Goal: Information Seeking & Learning: Learn about a topic

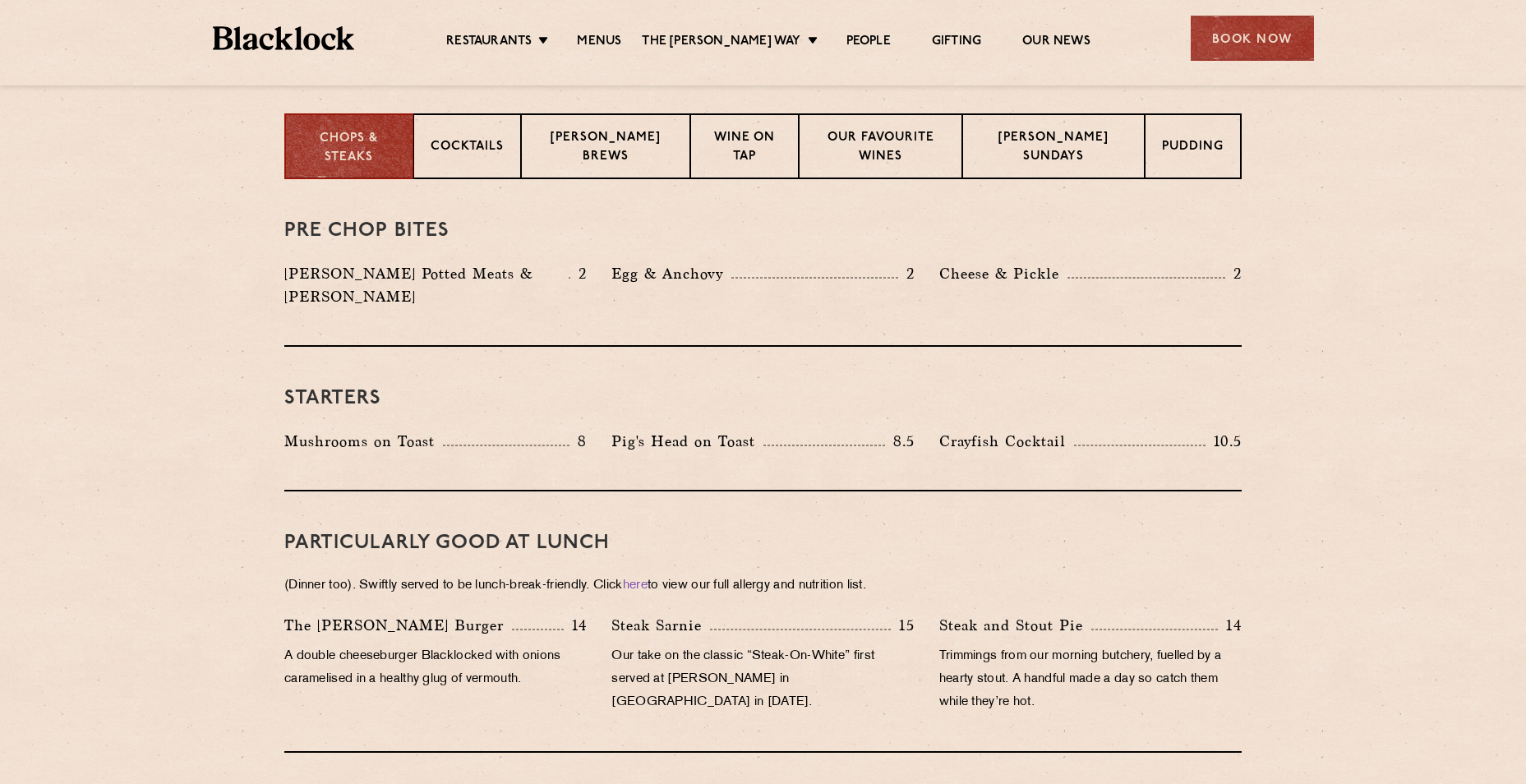
scroll to position [657, 0]
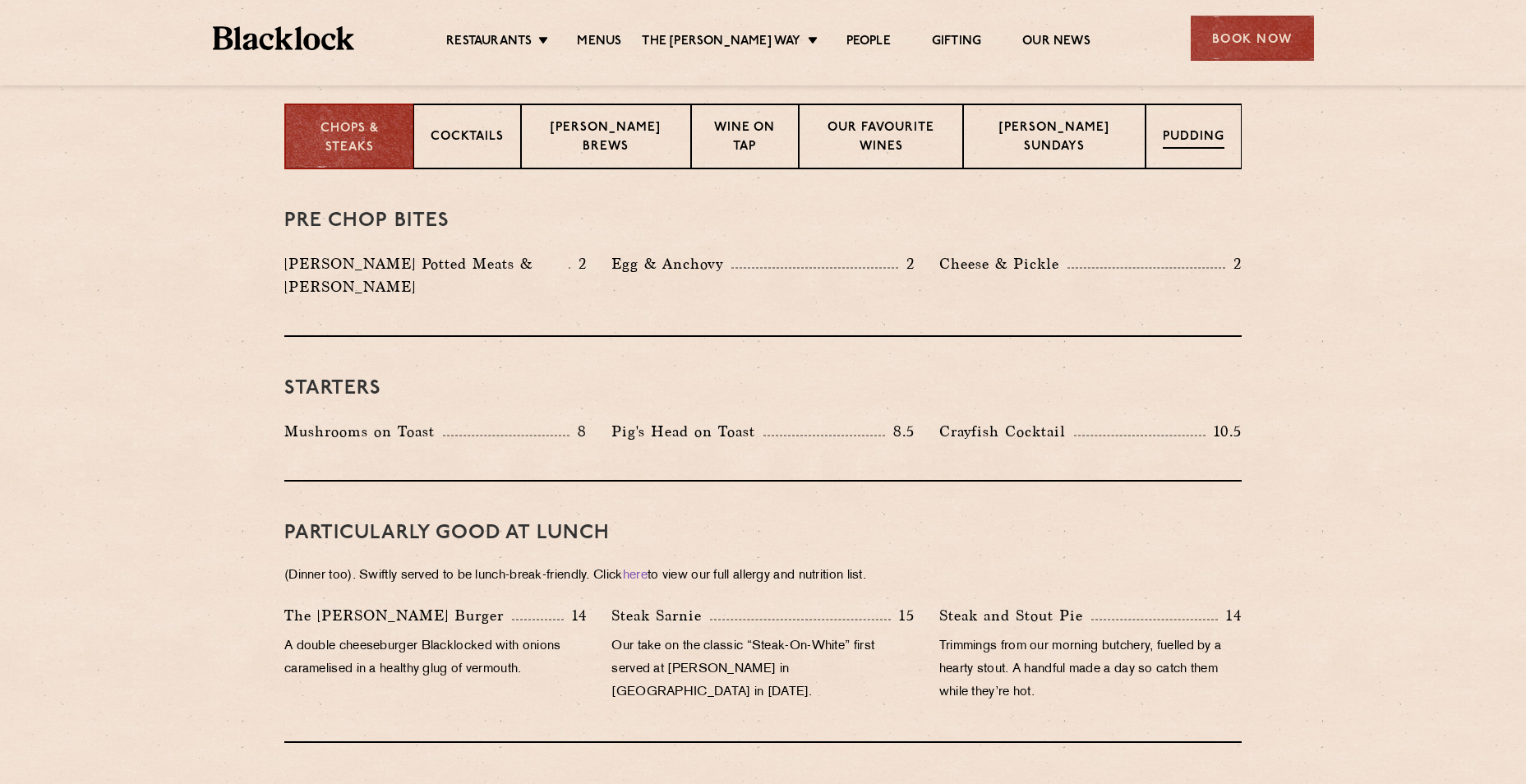
click at [1209, 139] on p "Pudding" at bounding box center [1194, 138] width 62 height 21
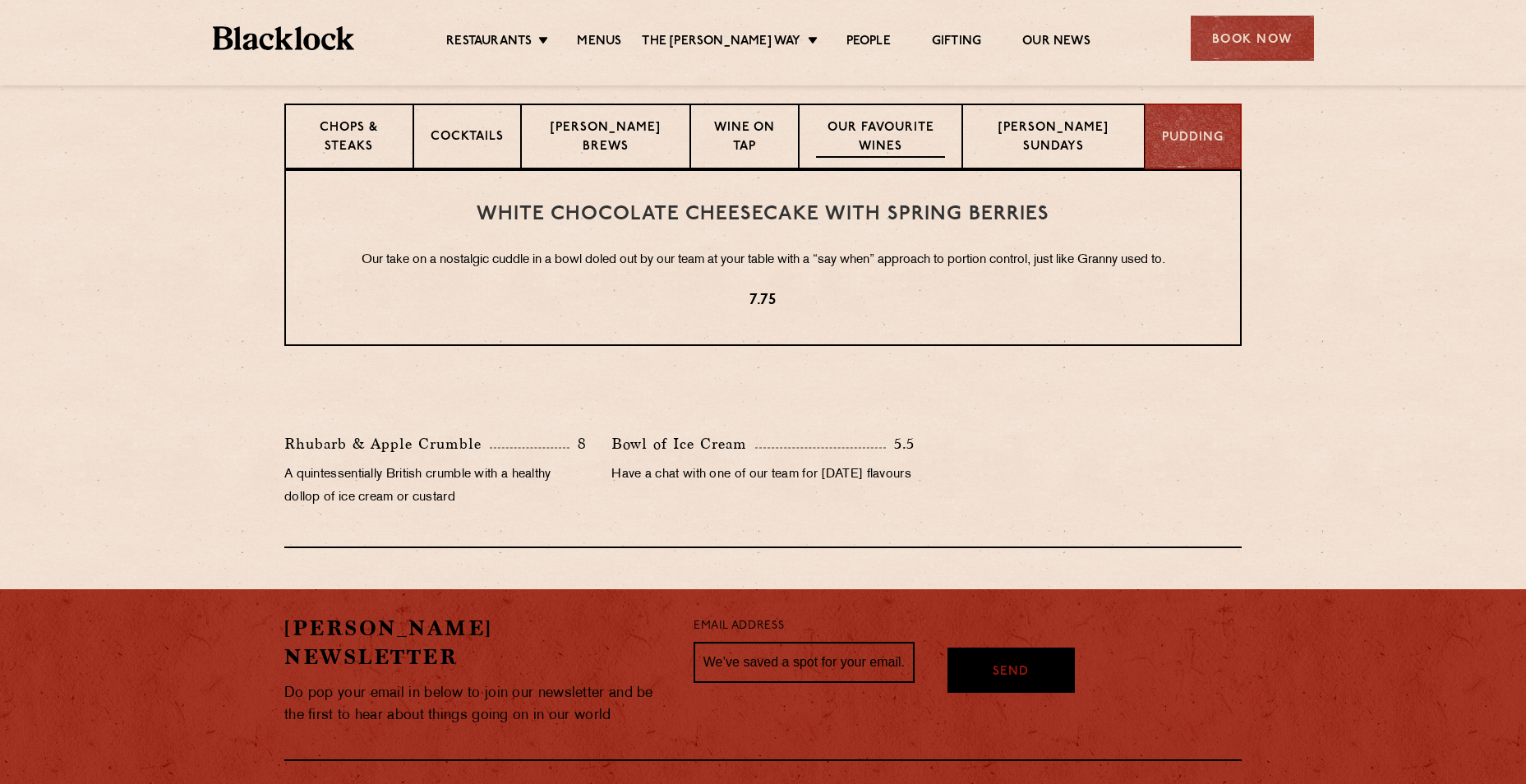
click at [870, 132] on p "Our favourite wines" at bounding box center [881, 138] width 130 height 39
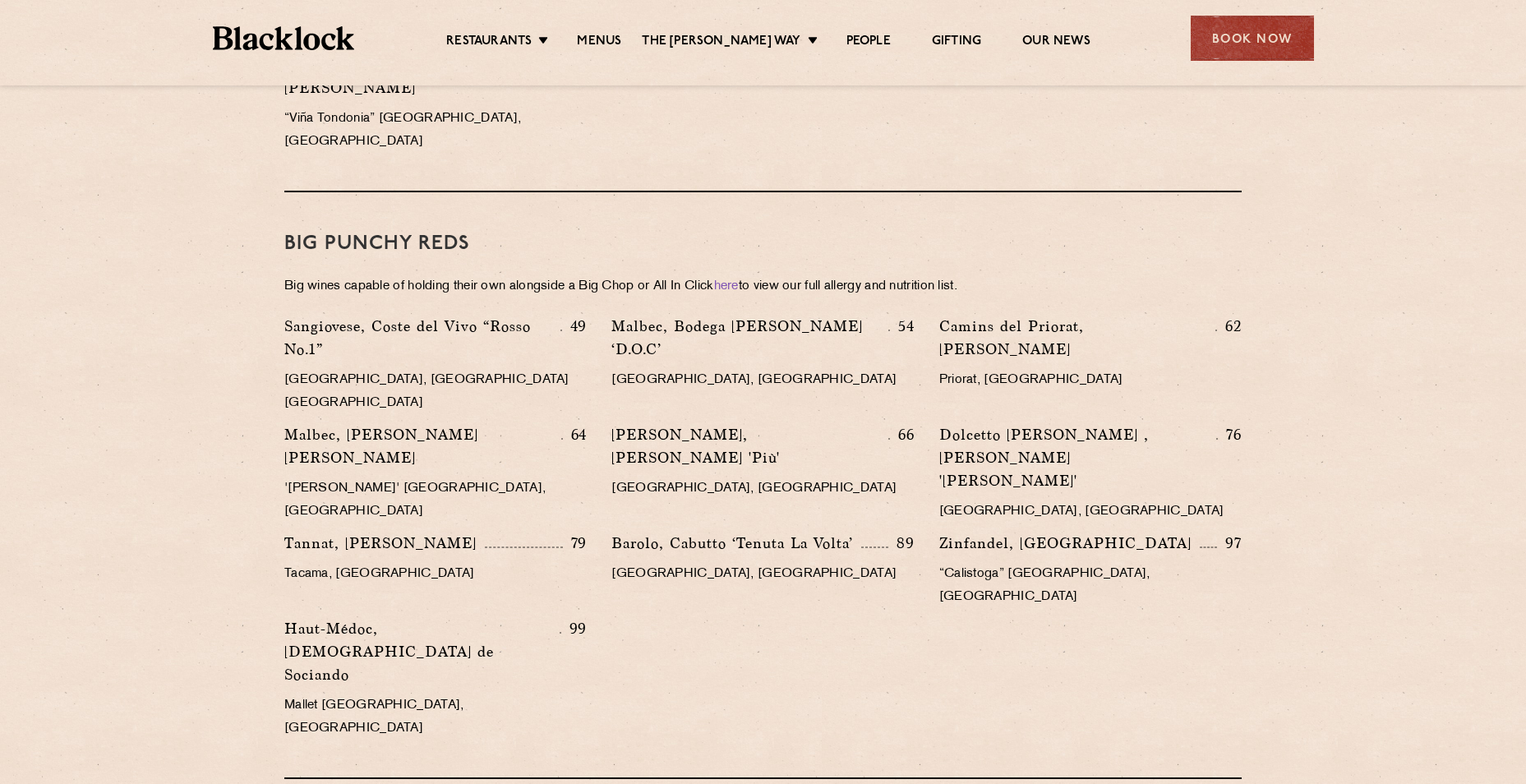
scroll to position [2218, 0]
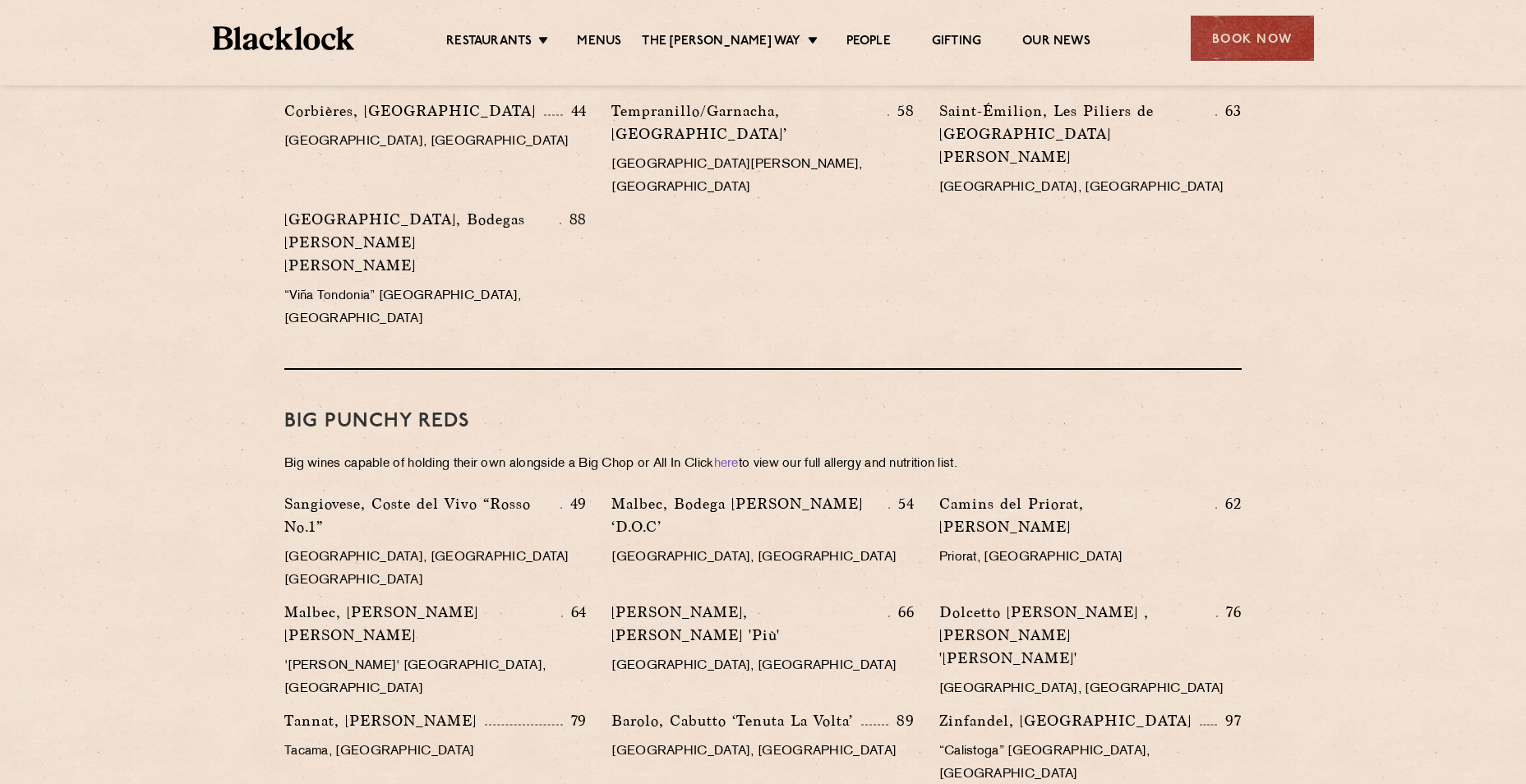
click at [683, 623] on div "Sangiovese, Coste del Vivo “Rosso No.1” 49 [GEOGRAPHIC_DATA], [GEOGRAPHIC_DATA]…" at bounding box center [763, 709] width 982 height 433
click at [1322, 436] on section "Our Favourite Wines We’re not ones for a Fine Wine or Reserve List so here are …" at bounding box center [763, 24] width 1526 height 2830
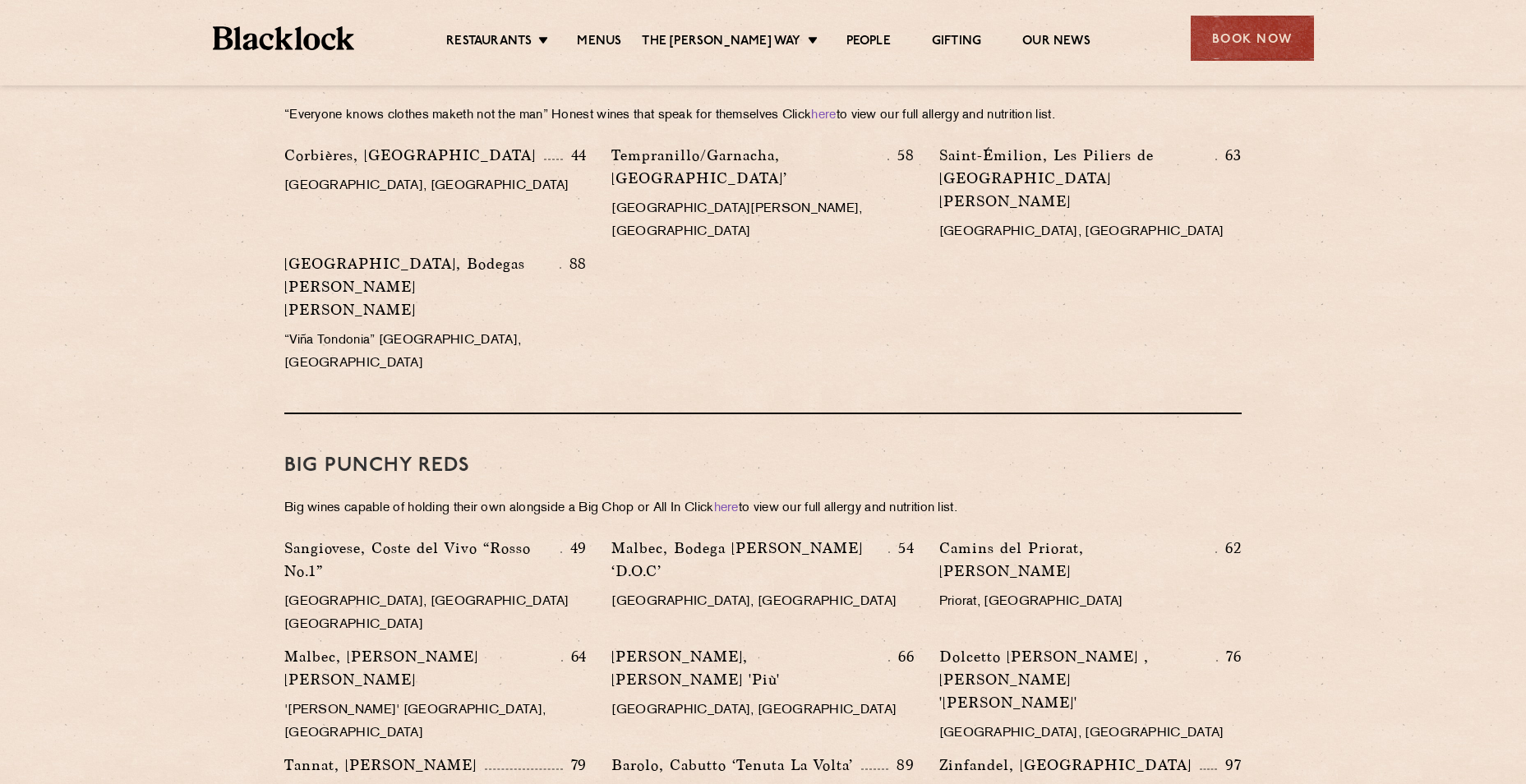
scroll to position [2136, 0]
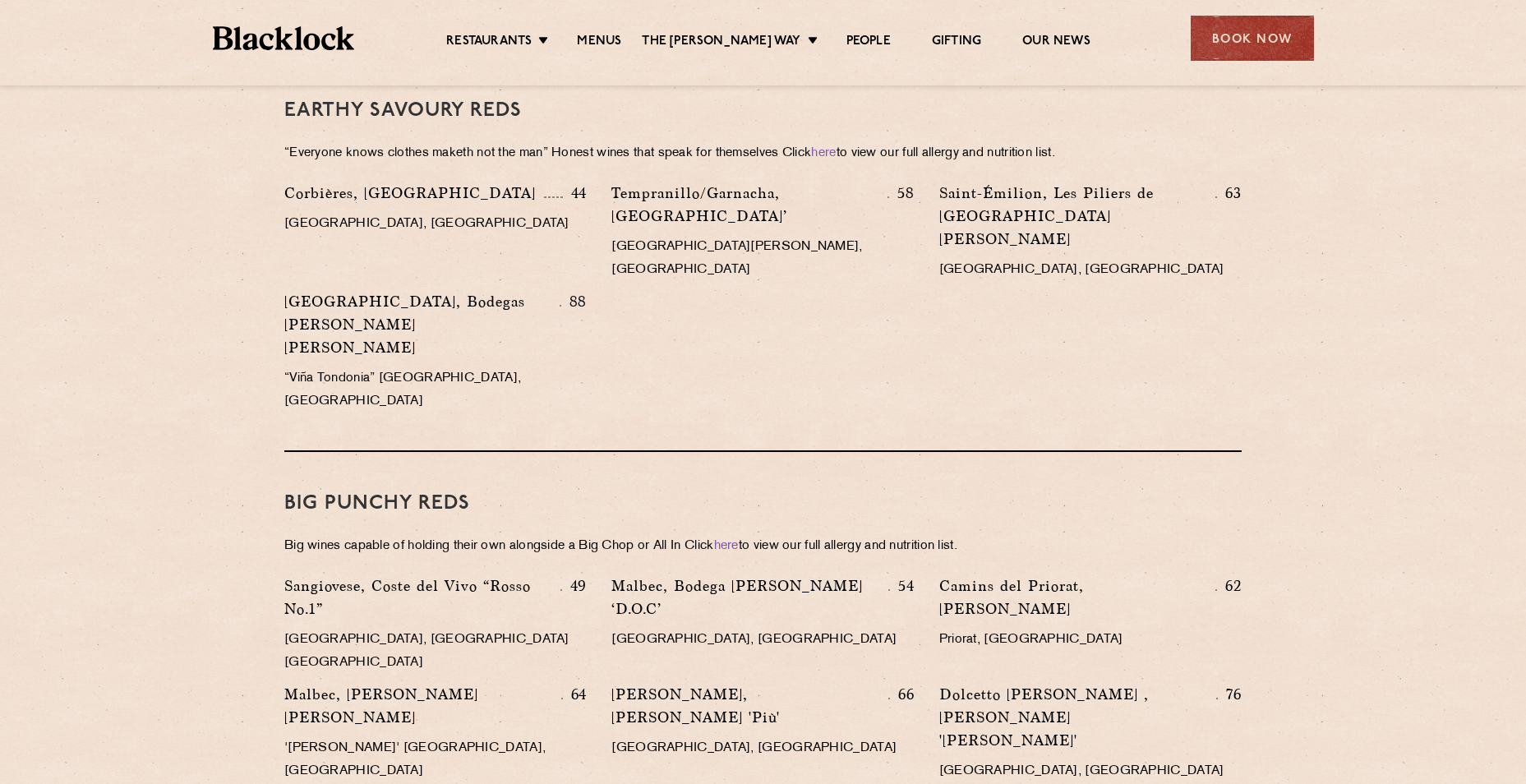
click at [1324, 557] on section "Our Favourite Wines We’re not ones for a Fine Wine or Reserve List so here are …" at bounding box center [763, 106] width 1526 height 2830
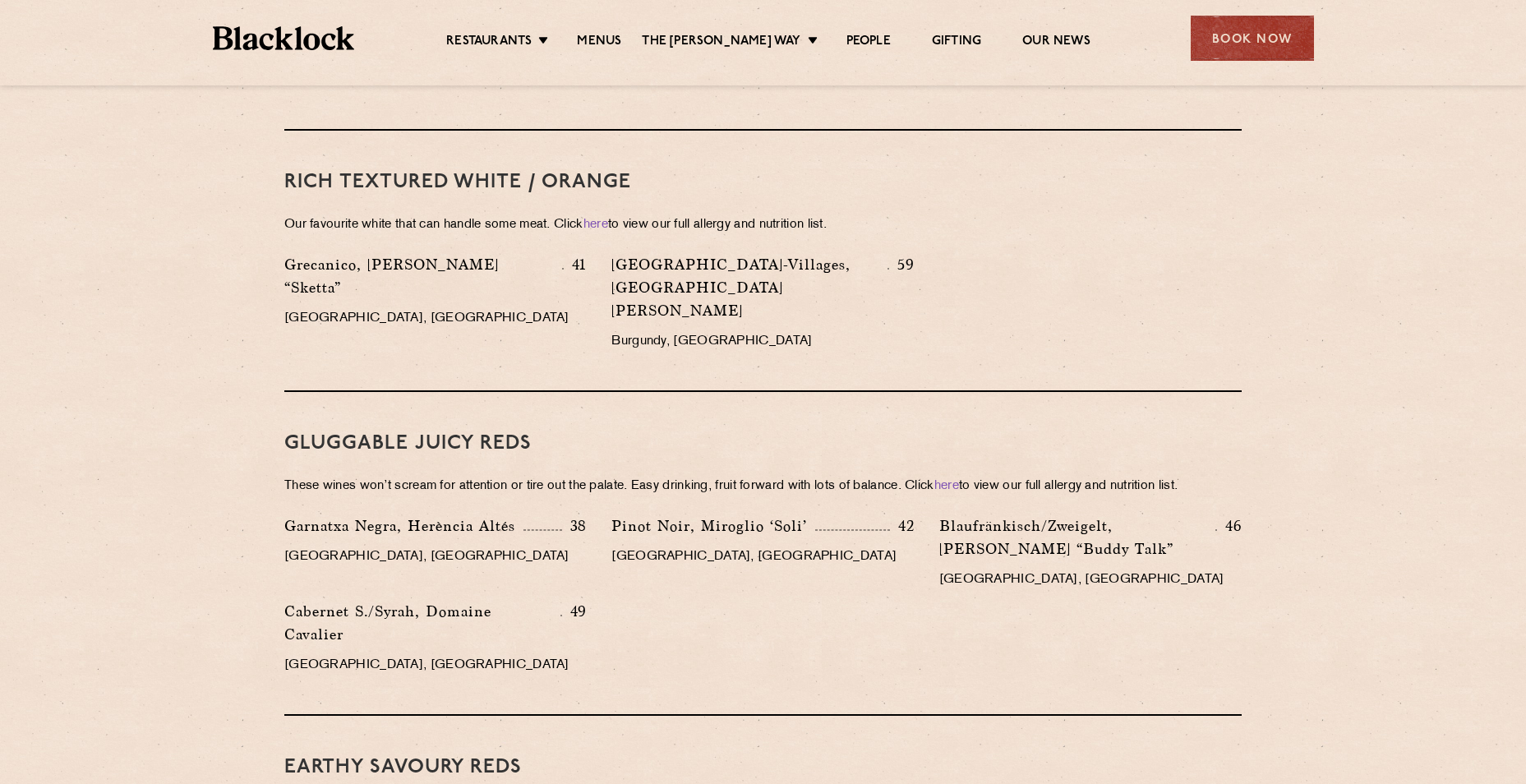
scroll to position [1479, 0]
click at [1352, 627] on section "Our Favourite Wines We’re not ones for a Fine Wine or Reserve List so here are …" at bounding box center [763, 763] width 1526 height 2830
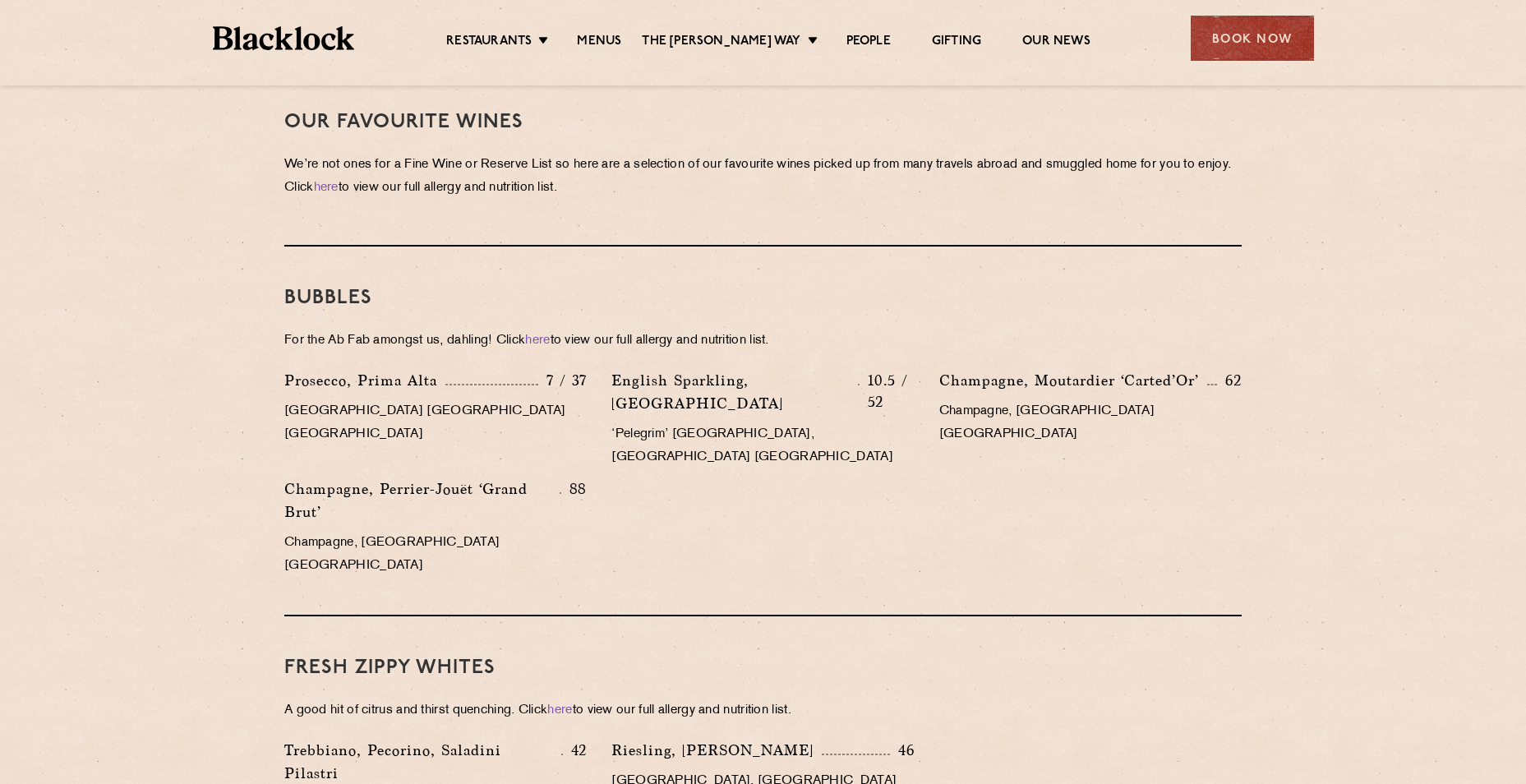
scroll to position [575, 0]
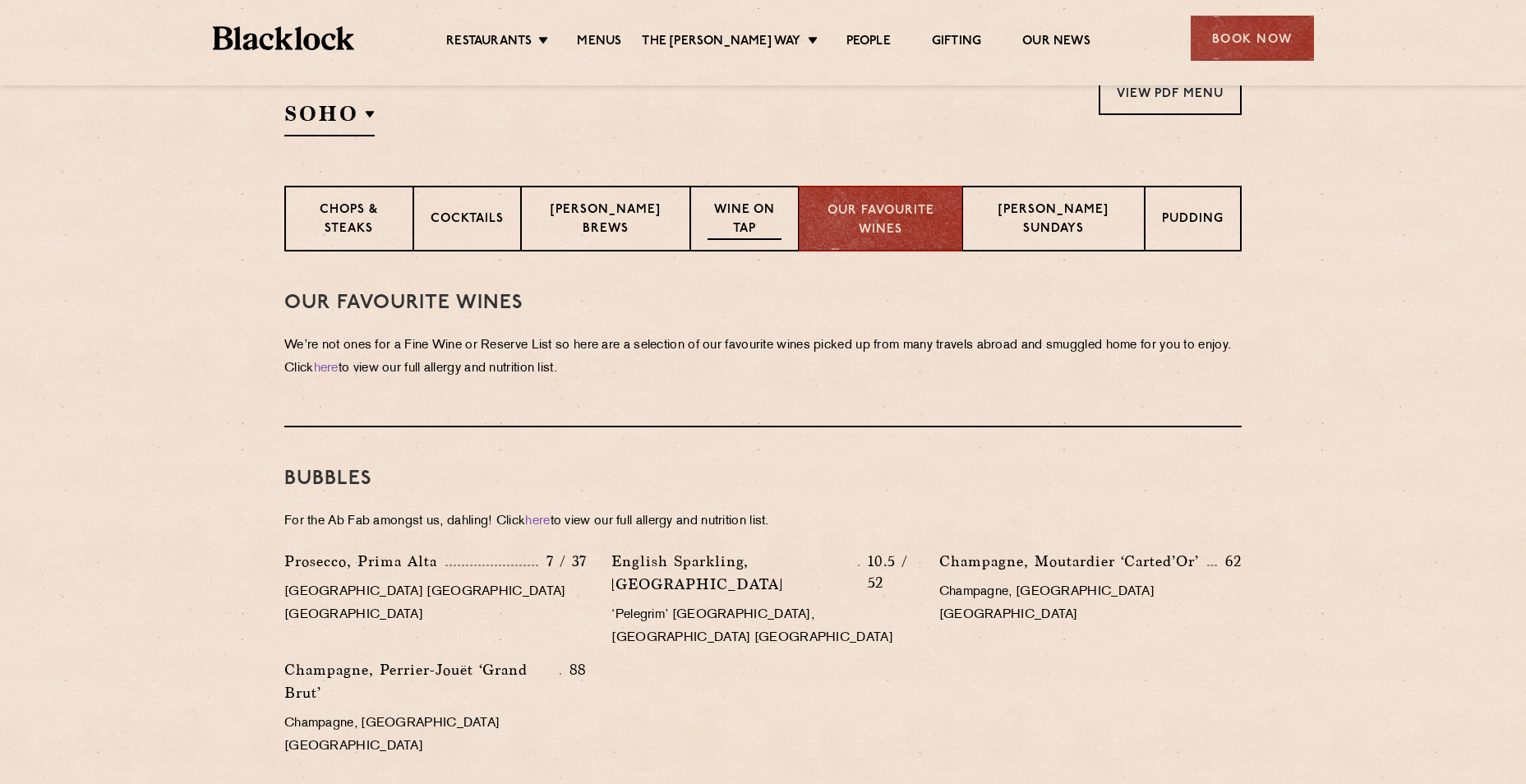
click at [751, 229] on p "Wine on Tap" at bounding box center [744, 221] width 73 height 39
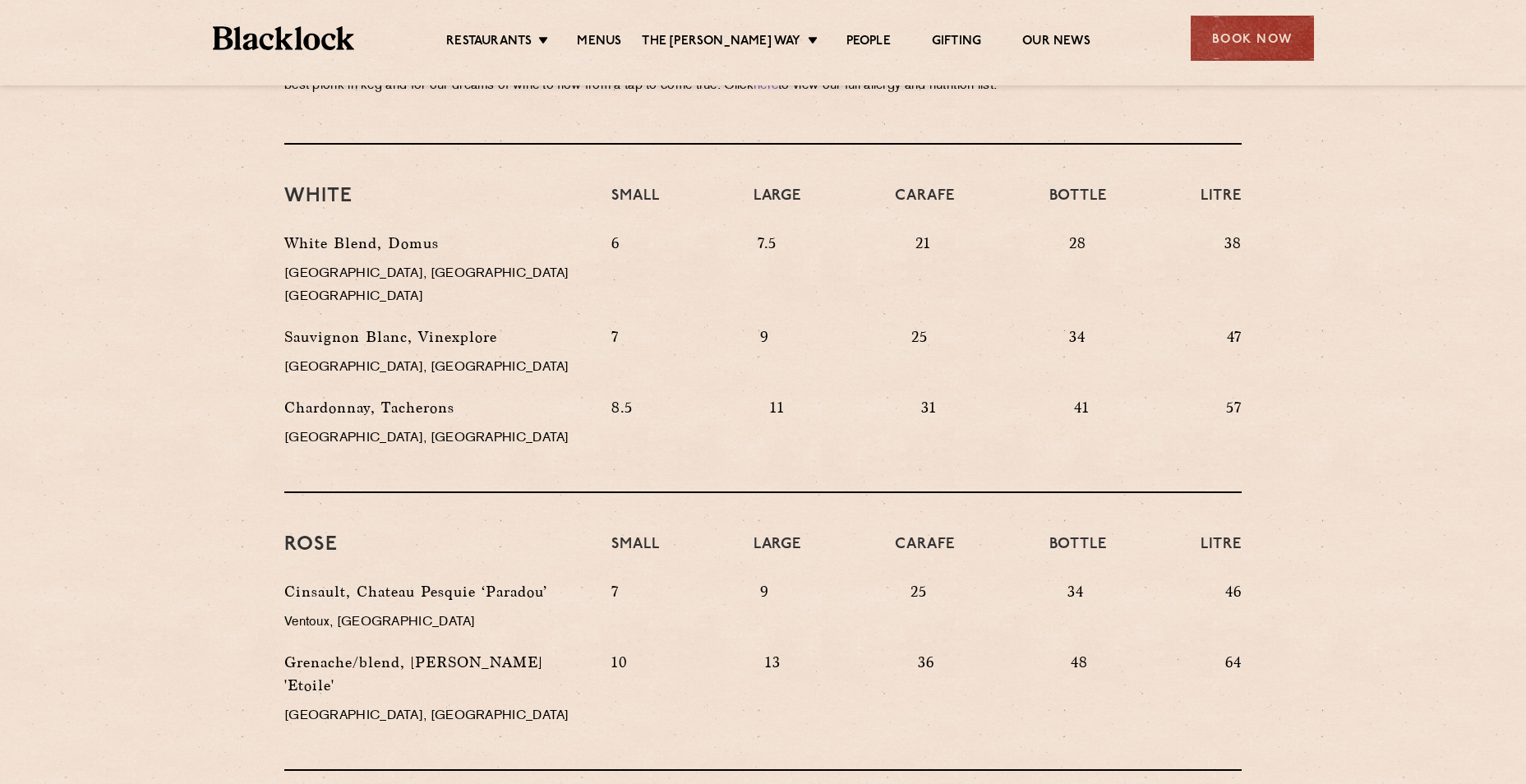
scroll to position [904, 0]
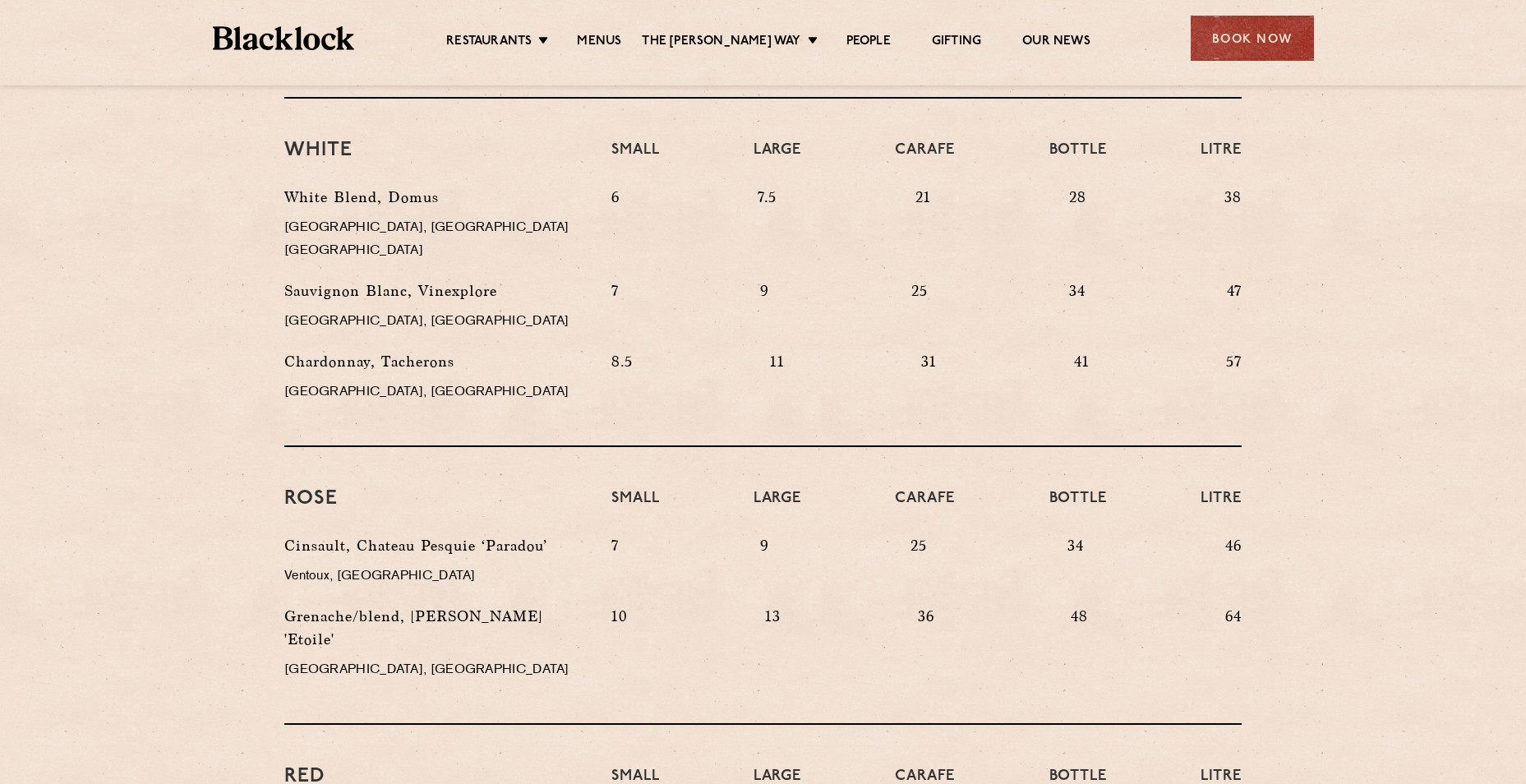
click at [1070, 537] on p "34" at bounding box center [1075, 565] width 16 height 63
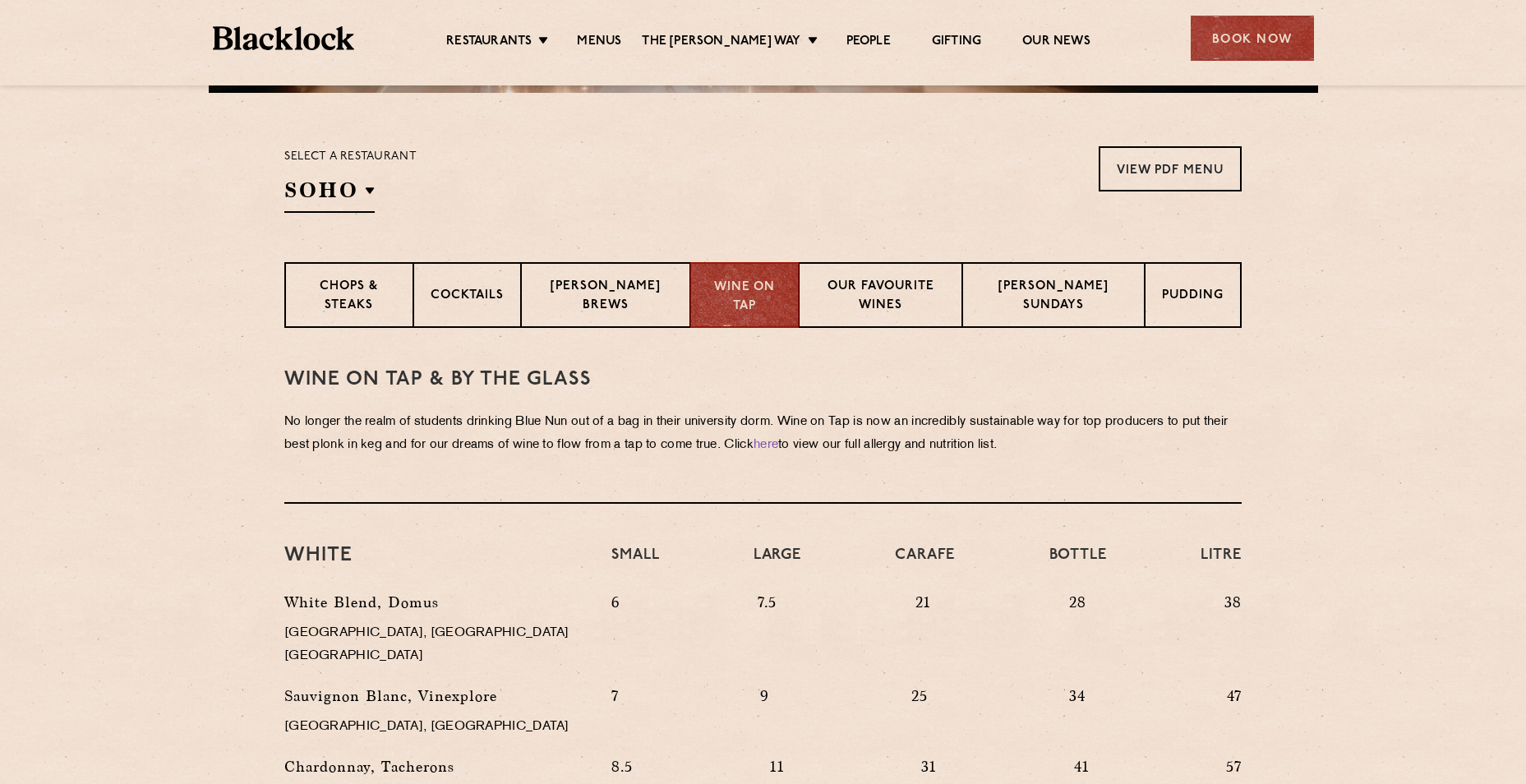
scroll to position [493, 0]
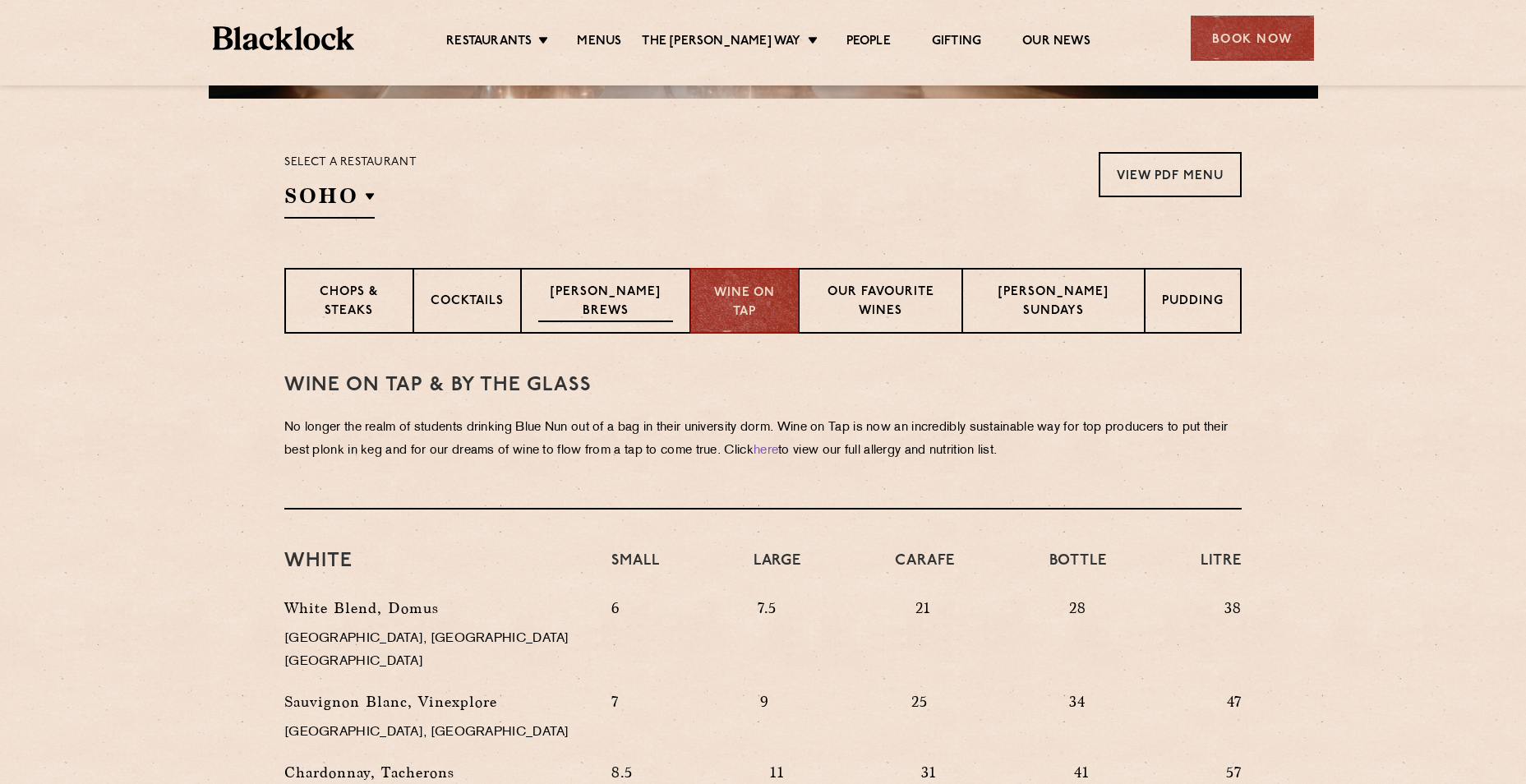
click at [585, 316] on p "[PERSON_NAME] Brews" at bounding box center [606, 303] width 135 height 39
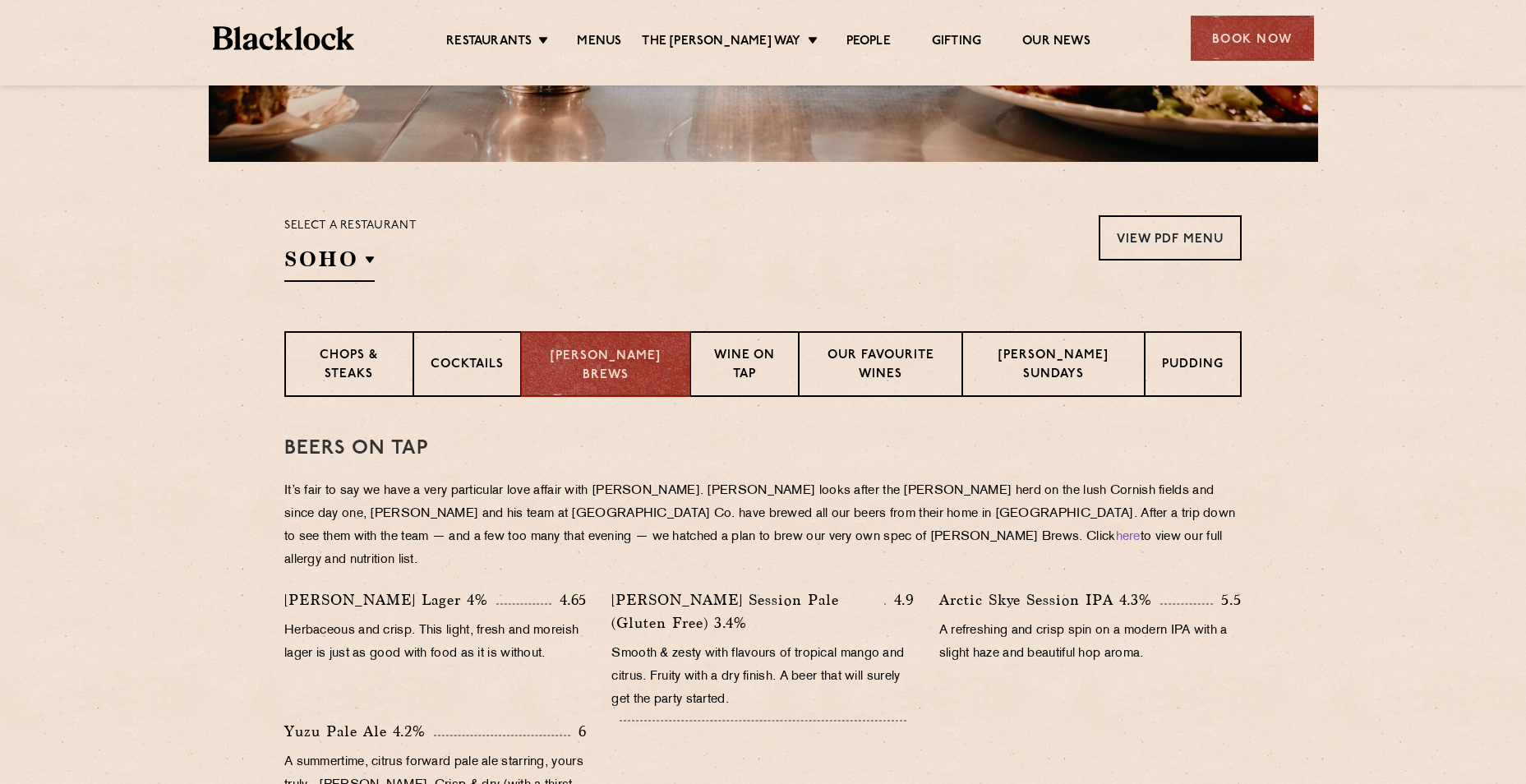
scroll to position [247, 0]
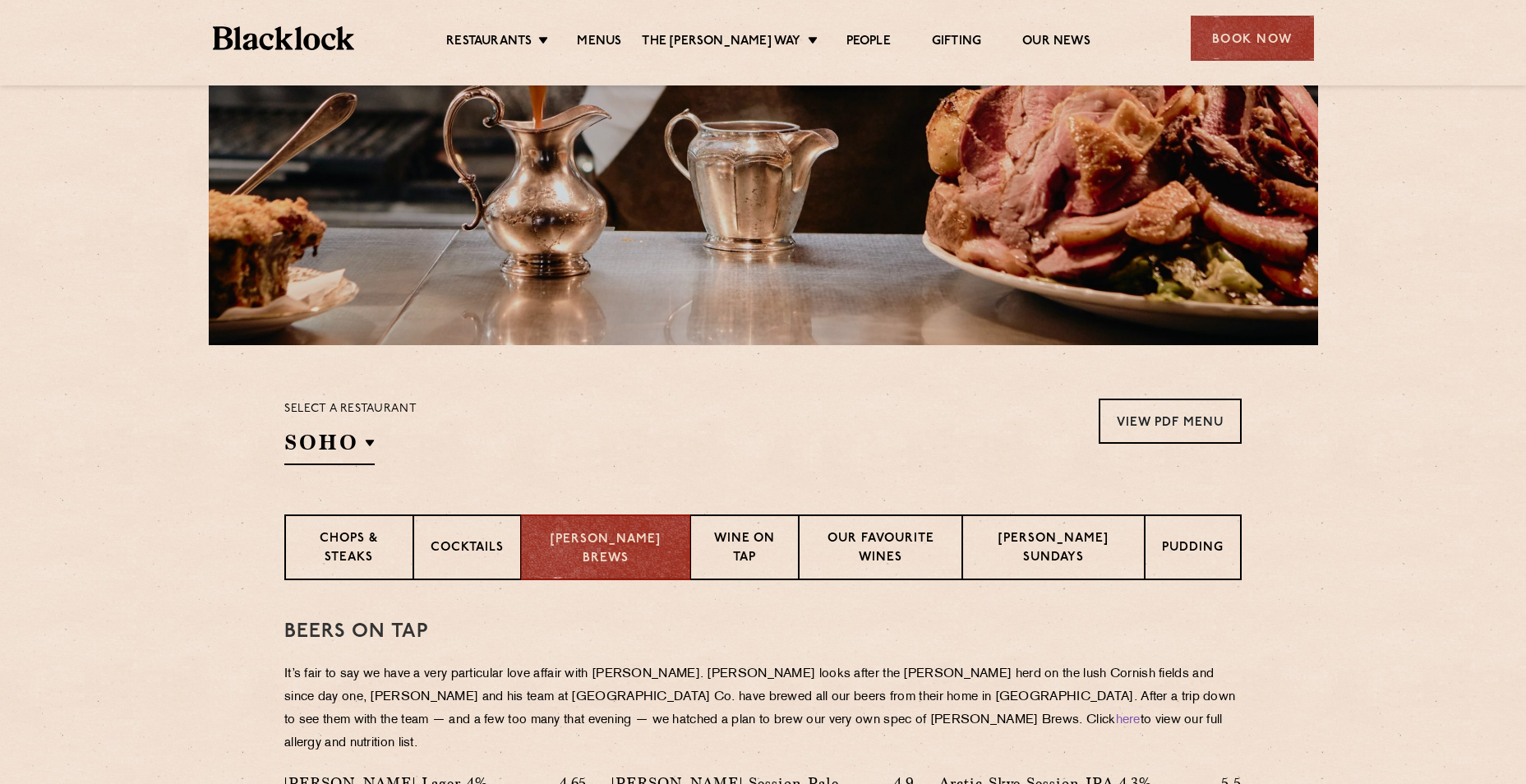
click at [1417, 381] on section "Select a restaurant [GEOGRAPHIC_DATA] [GEOGRAPHIC_DATA] [GEOGRAPHIC_DATA] [GEOG…" at bounding box center [763, 428] width 1526 height 169
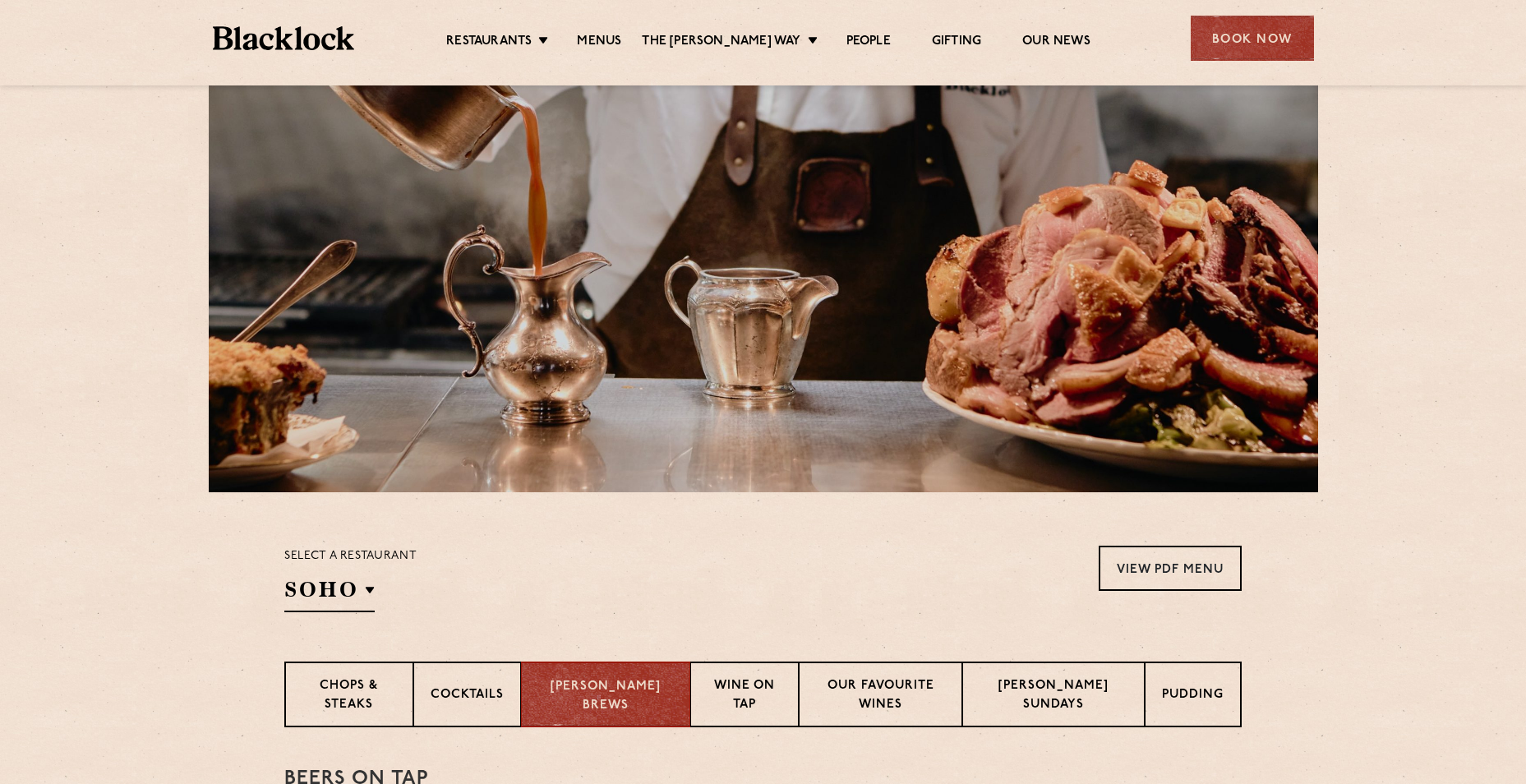
scroll to position [0, 0]
